Goal: Task Accomplishment & Management: Manage account settings

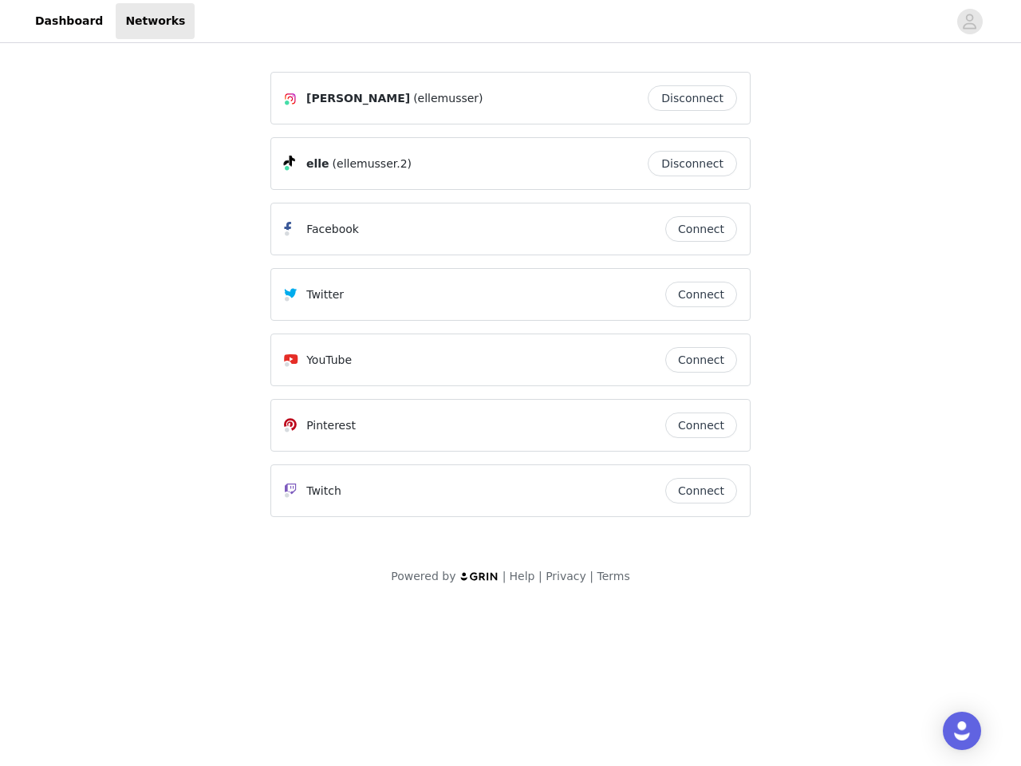
click at [510, 301] on div "Twitter" at bounding box center [474, 294] width 381 height 19
click at [510, 22] on div at bounding box center [571, 21] width 753 height 36
click at [970, 22] on icon "avatar" at bounding box center [969, 22] width 15 height 26
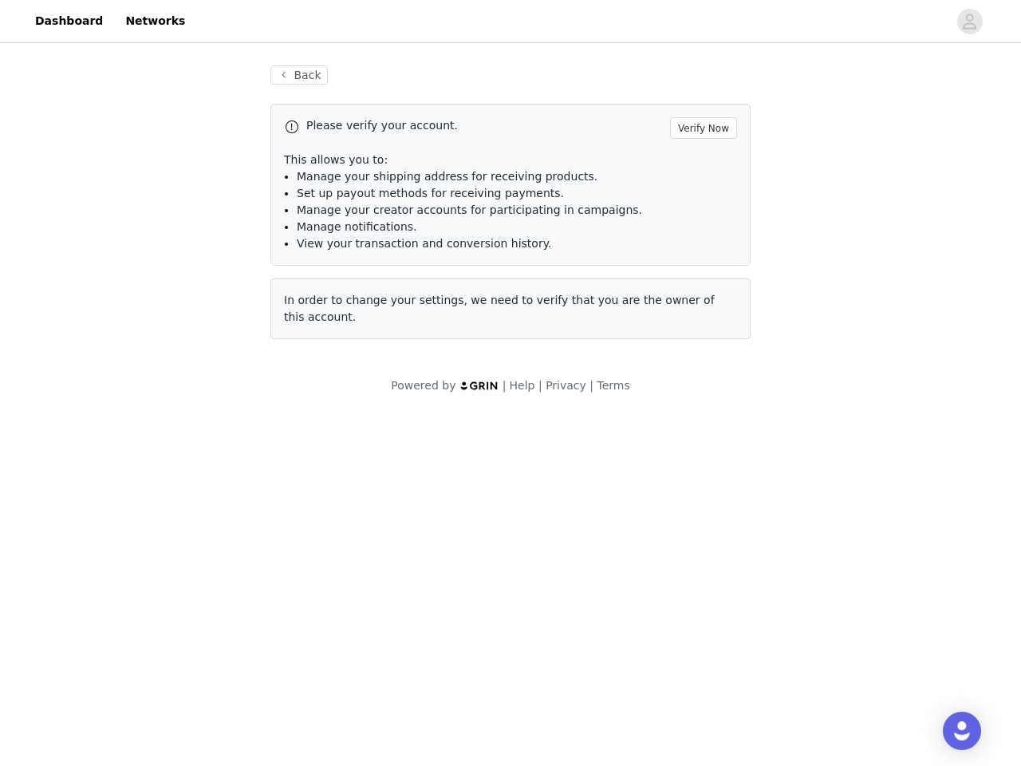
click at [696, 163] on p "This allows you to:" at bounding box center [510, 160] width 453 height 17
click at [701, 229] on li "Manage notifications." at bounding box center [517, 227] width 440 height 17
click at [701, 294] on span "In order to change your settings, we need to verify that you are the owner of t…" at bounding box center [499, 308] width 431 height 30
click at [701, 360] on div "Back Please verify your account. Verify Now This allows you to: Manage your shi…" at bounding box center [510, 211] width 518 height 331
